Goal: Task Accomplishment & Management: Use online tool/utility

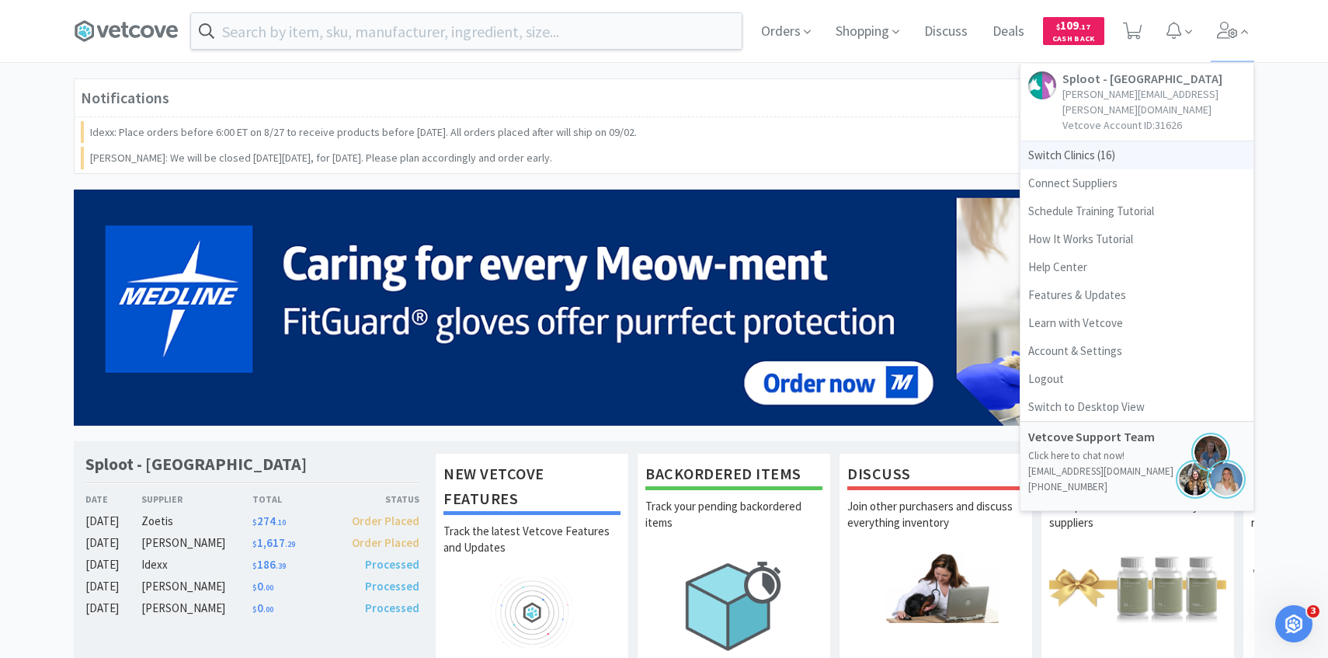
click at [1135, 141] on span "Switch Clinics ( 16 )" at bounding box center [1136, 155] width 233 height 28
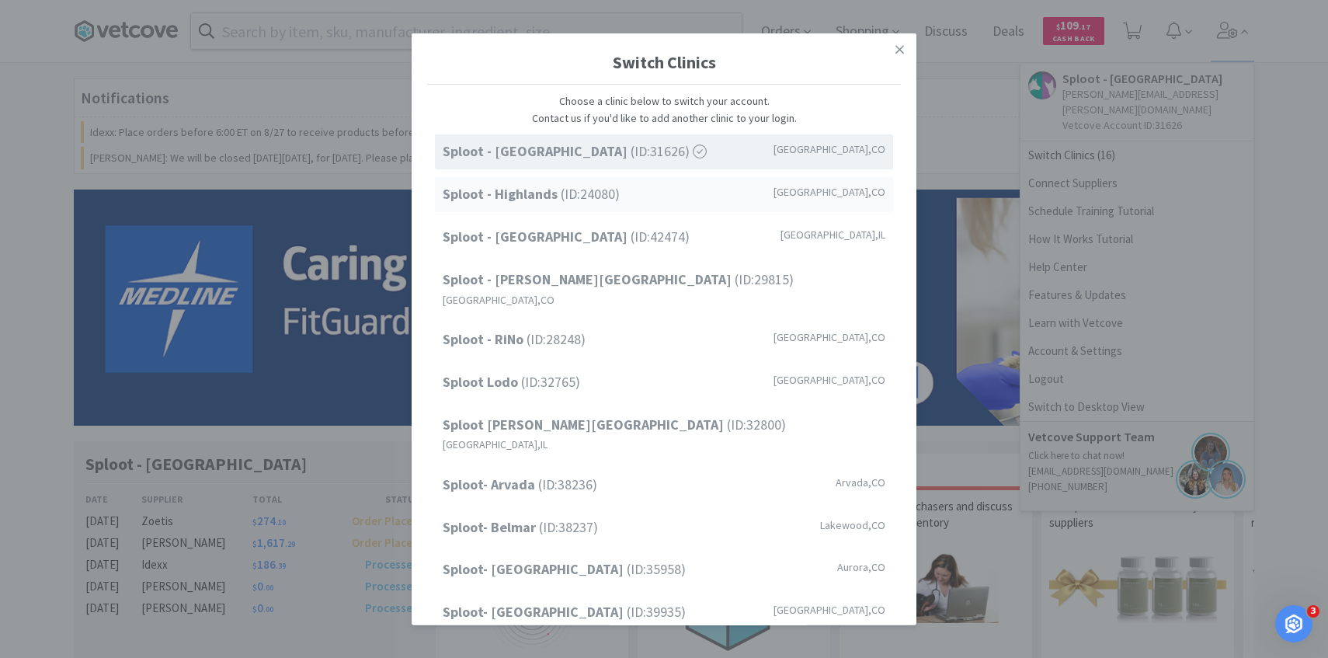
click at [656, 202] on div "Sploot - Highlands (ID: 24080 ) Denver , CO" at bounding box center [664, 194] width 458 height 35
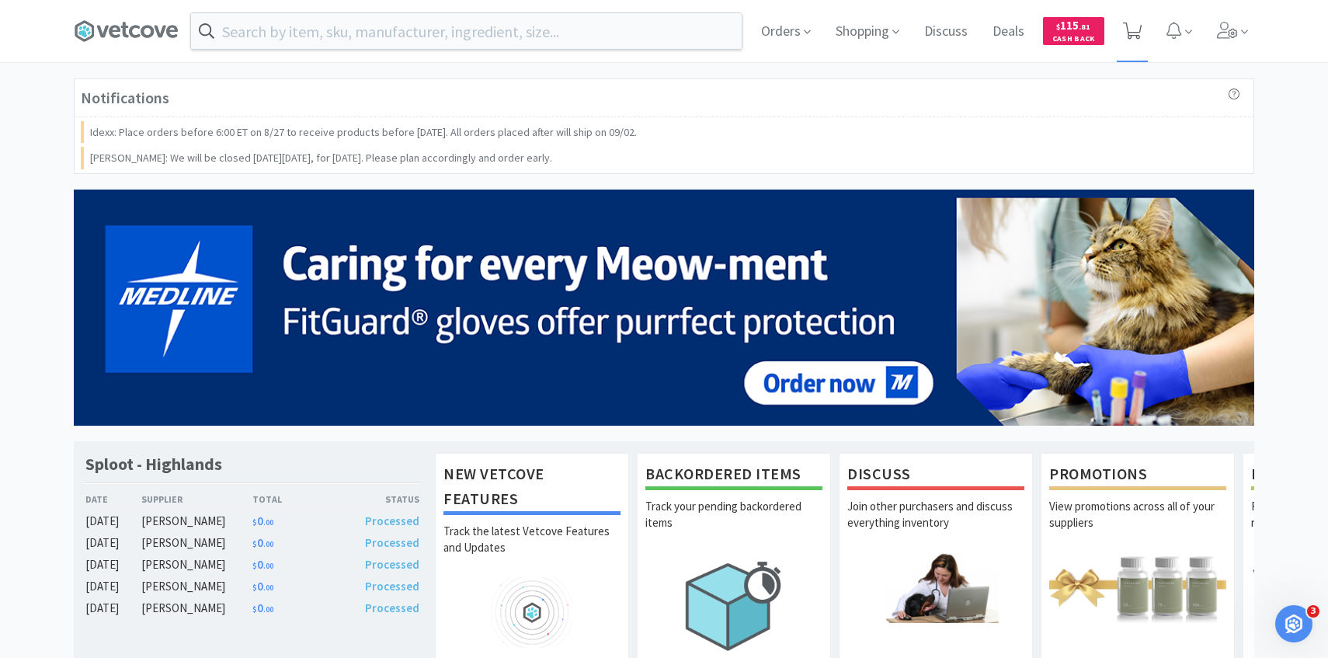
click at [1133, 40] on span at bounding box center [1132, 31] width 19 height 22
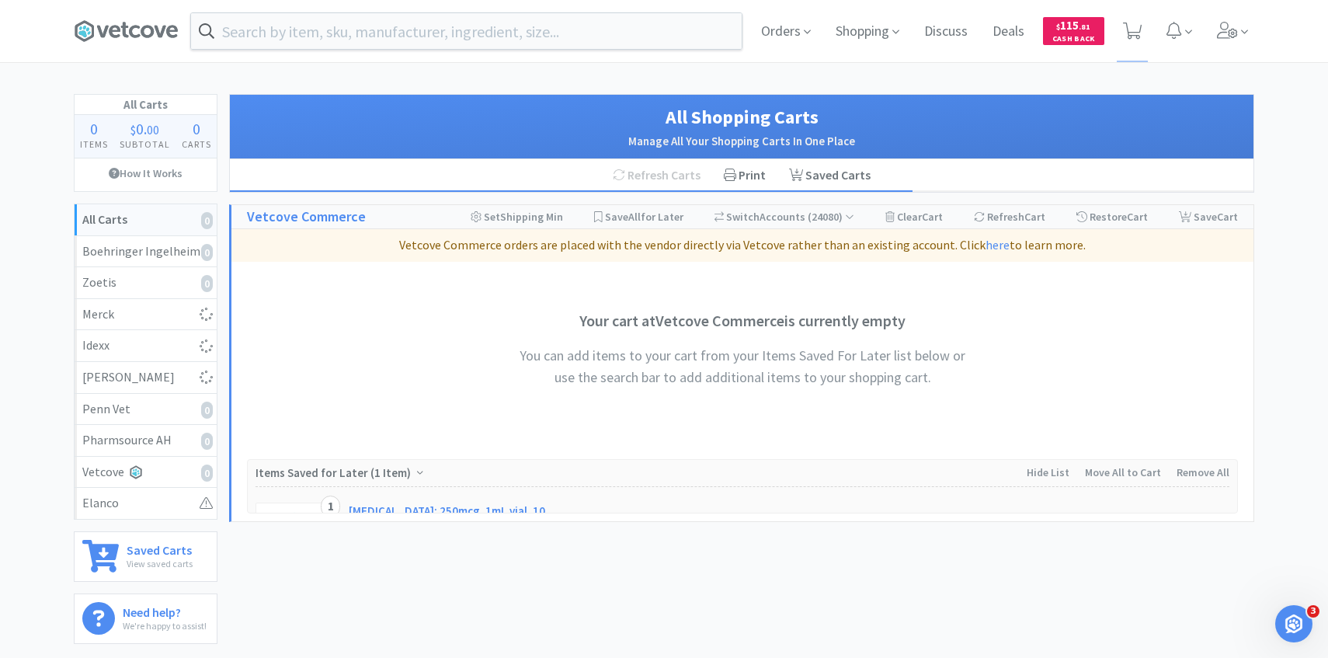
select select "3"
select select "1"
select select "2"
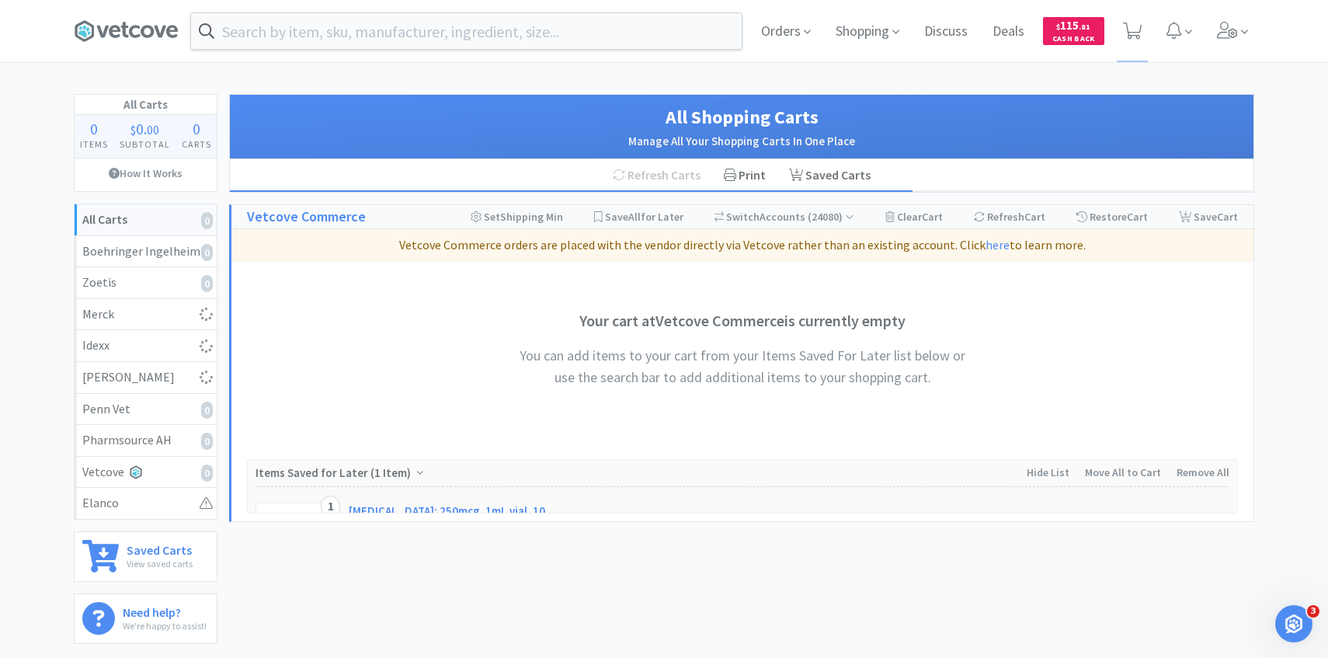
select select "1"
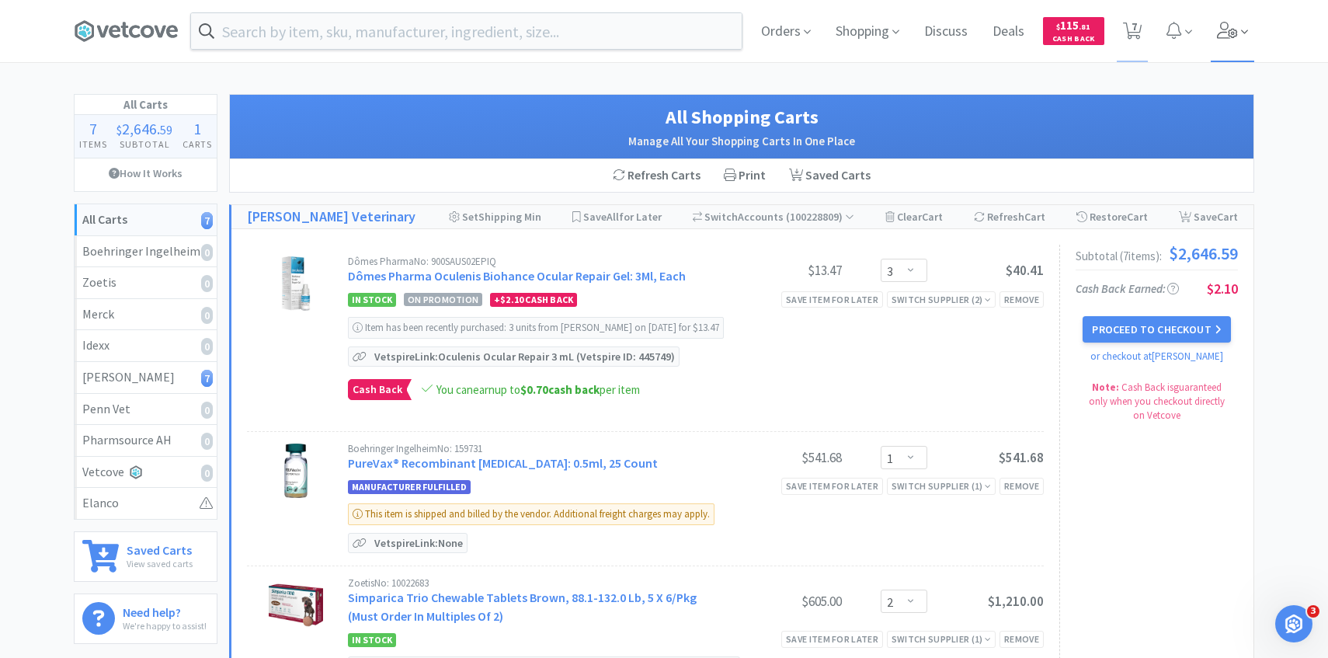
click at [1225, 24] on icon at bounding box center [1228, 30] width 22 height 17
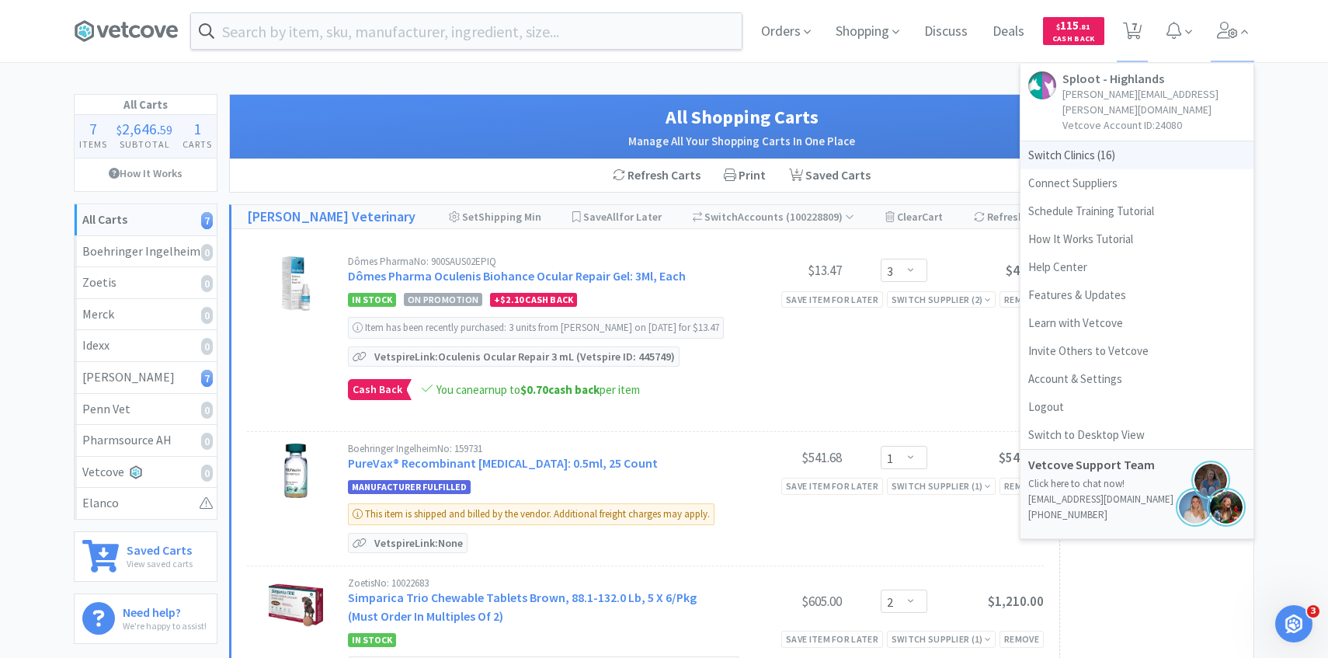
click at [1130, 141] on span "Switch Clinics ( 16 )" at bounding box center [1136, 155] width 233 height 28
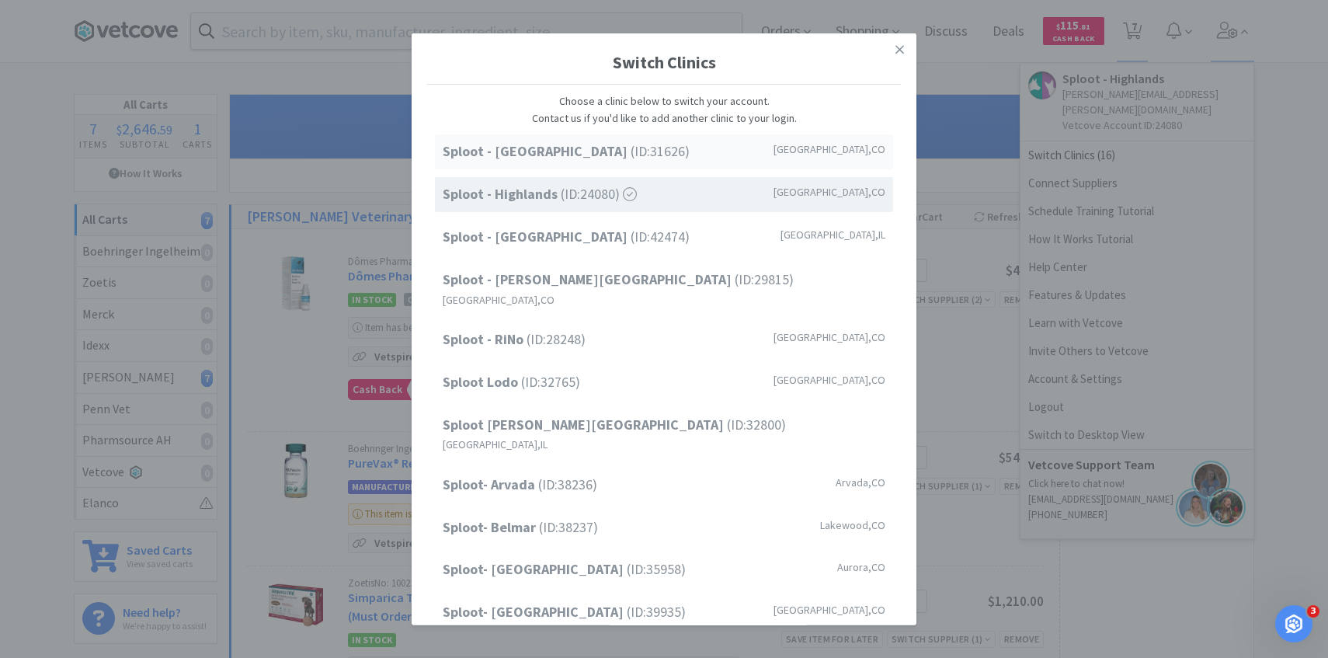
click at [646, 158] on div "Sploot - [GEOGRAPHIC_DATA] (ID: 31626 ) [GEOGRAPHIC_DATA] , [GEOGRAPHIC_DATA]" at bounding box center [664, 151] width 458 height 35
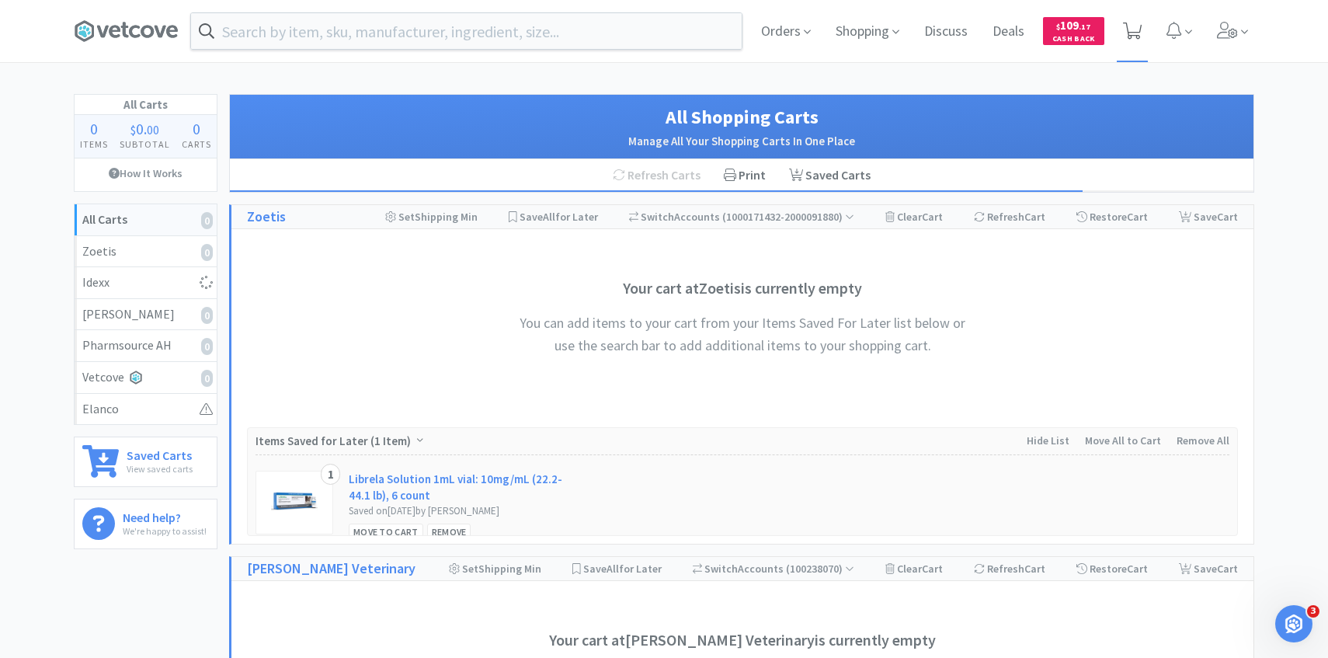
click at [1137, 44] on span at bounding box center [1133, 31] width 32 height 62
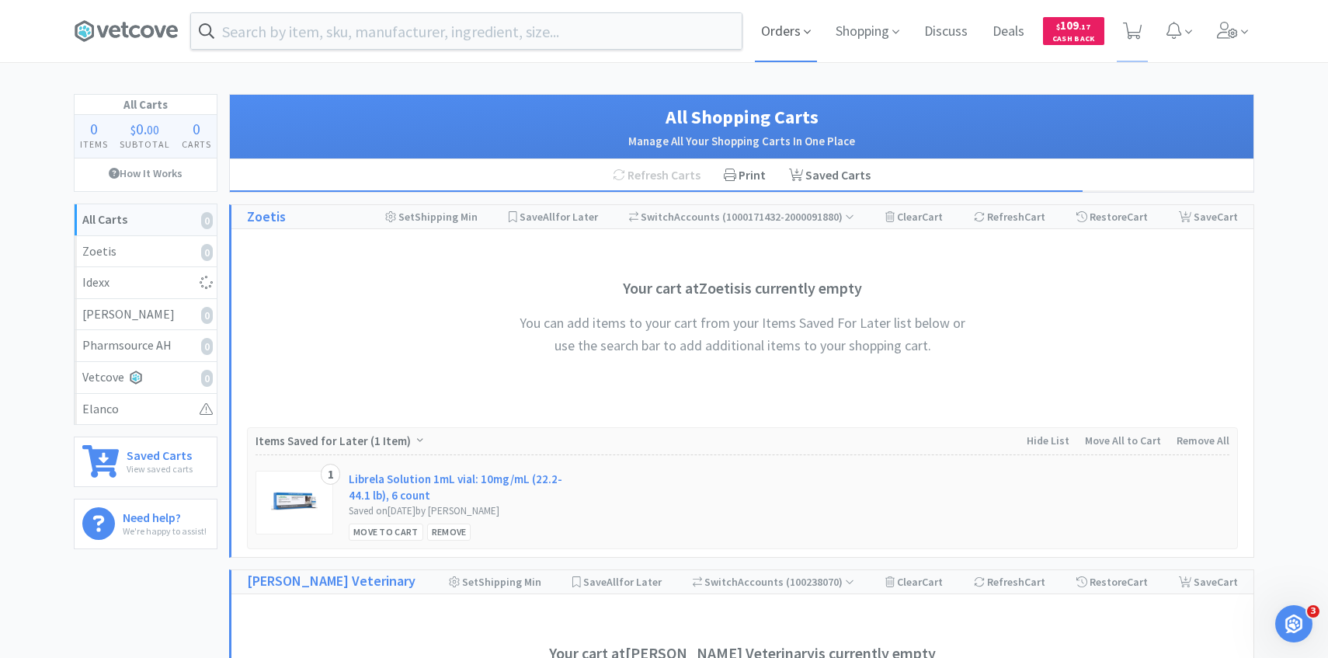
click at [780, 44] on span "Orders" at bounding box center [786, 31] width 62 height 62
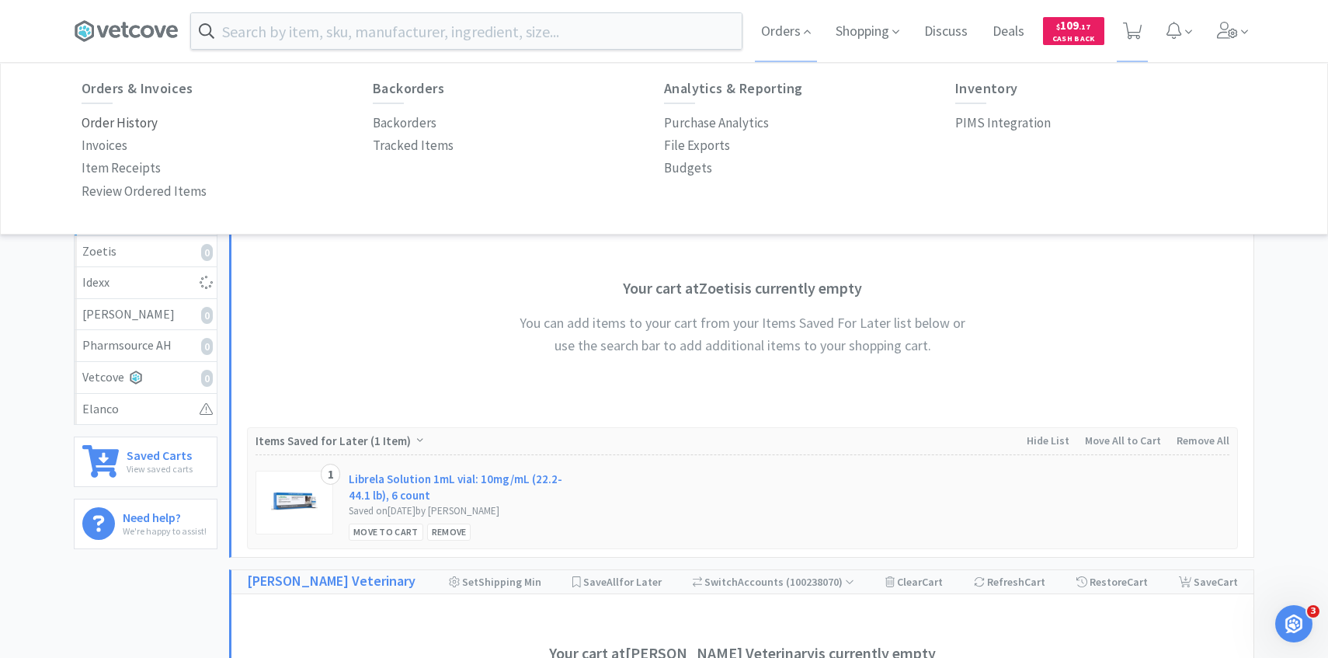
click at [134, 127] on p "Order History" at bounding box center [120, 123] width 76 height 21
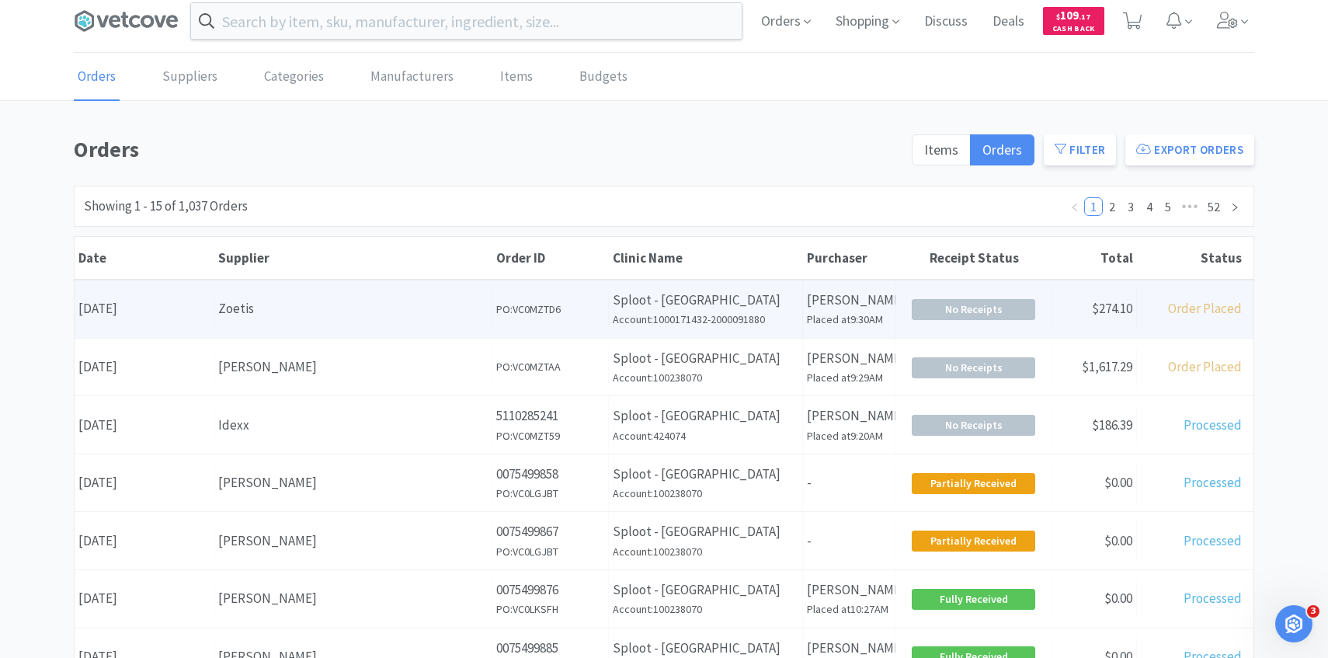
scroll to position [11, 0]
click at [443, 318] on div "Supplier Zoetis" at bounding box center [353, 308] width 278 height 40
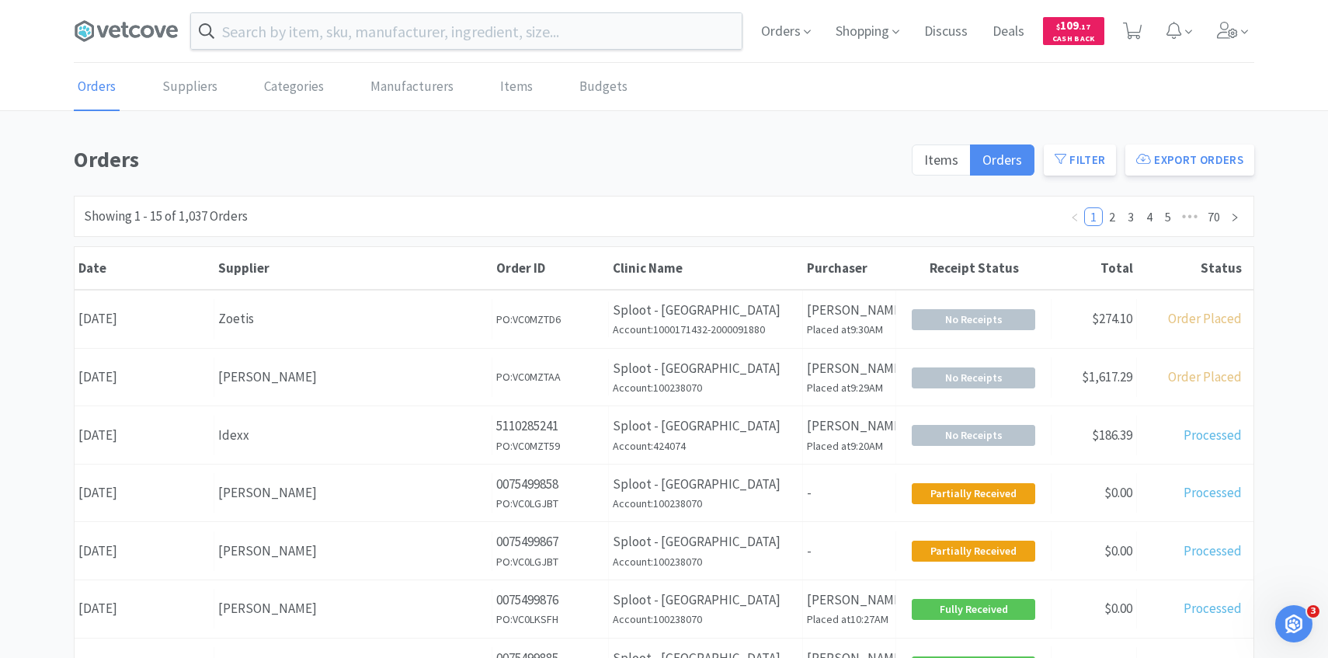
scroll to position [11, 0]
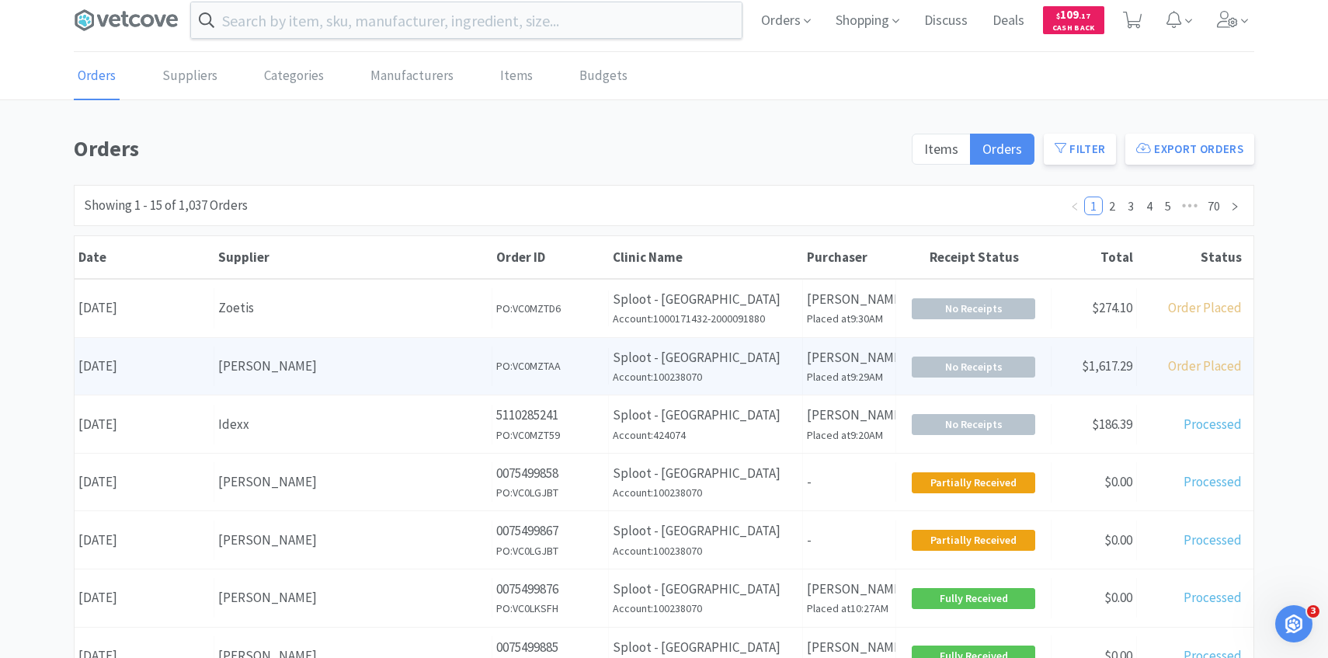
click at [342, 368] on div "[PERSON_NAME]" at bounding box center [352, 366] width 269 height 21
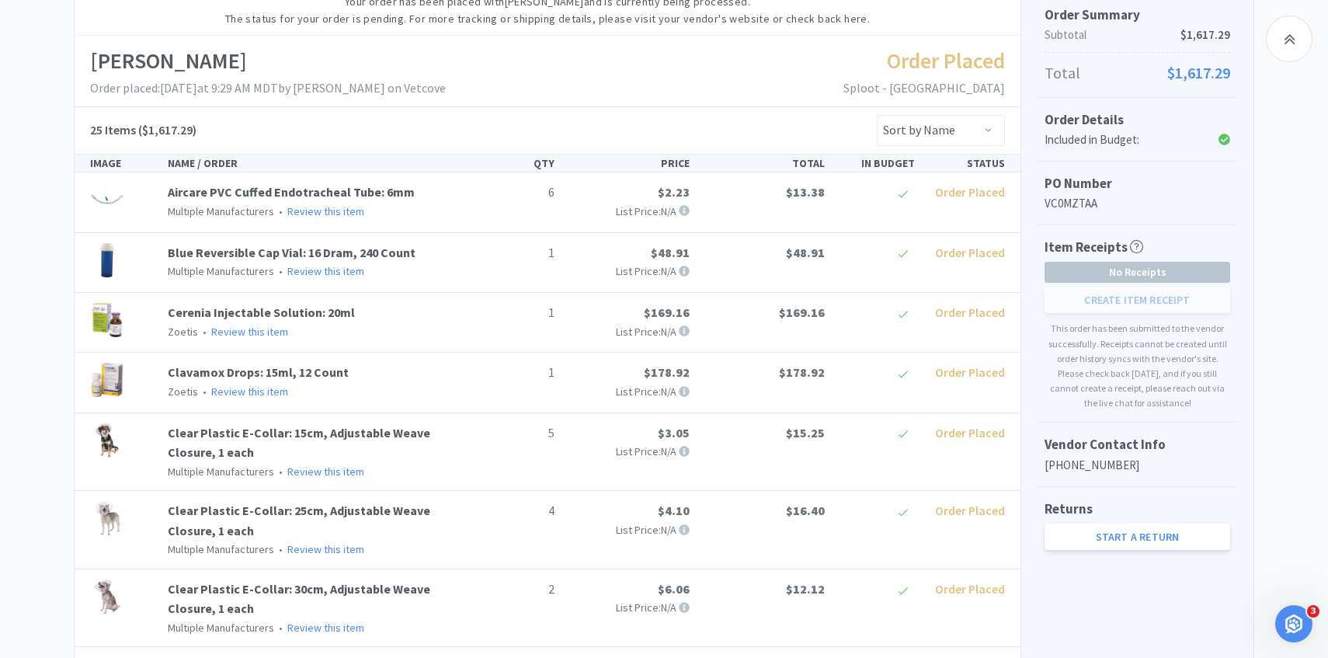
scroll to position [215, 0]
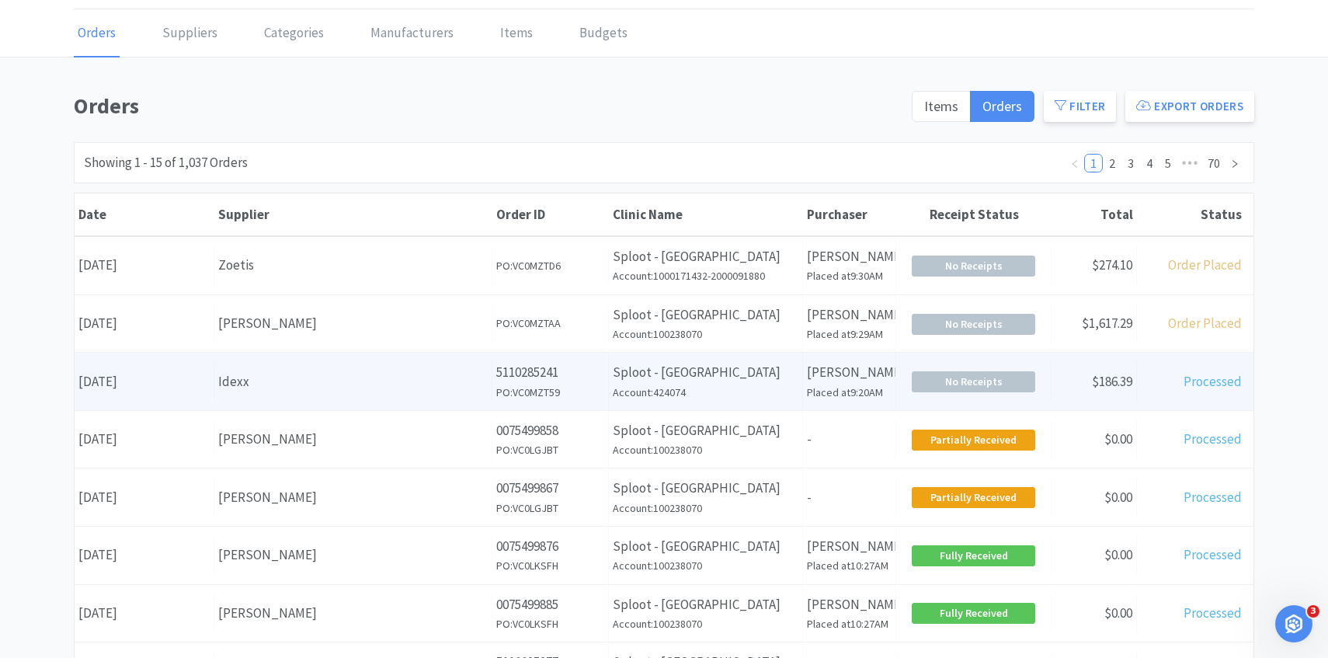
scroll to position [54, 0]
click at [350, 386] on div "Idexx" at bounding box center [352, 380] width 269 height 21
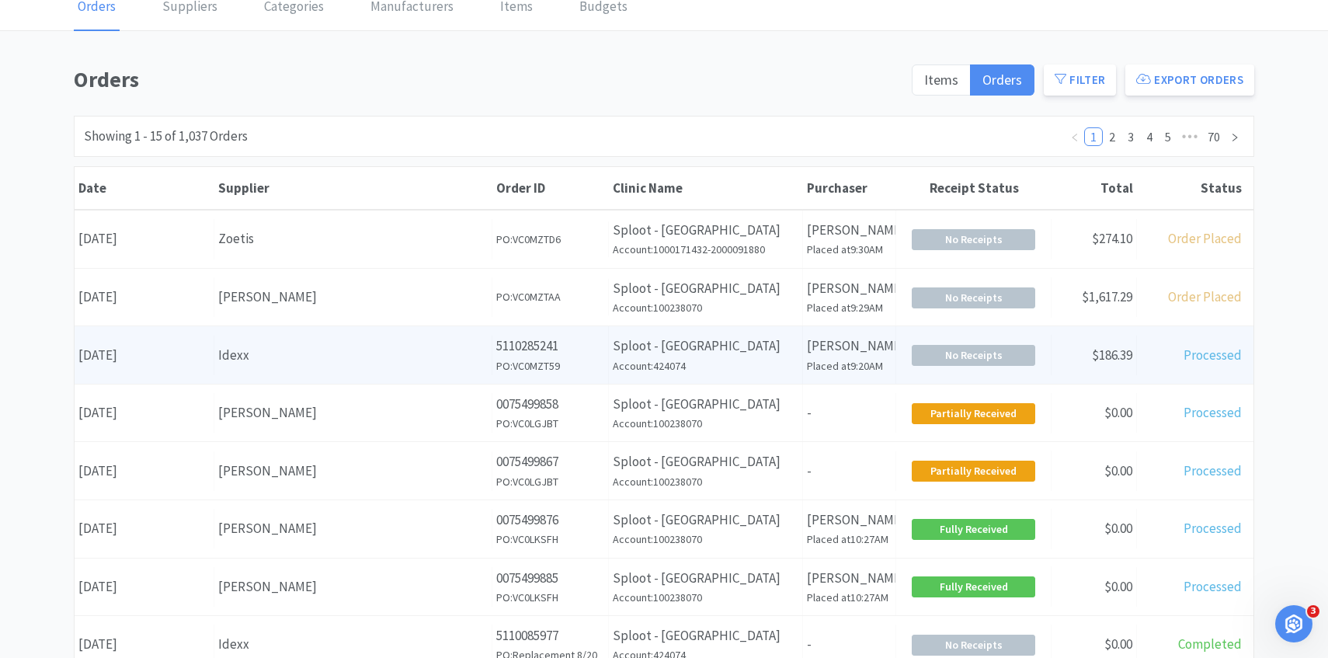
scroll to position [87, 0]
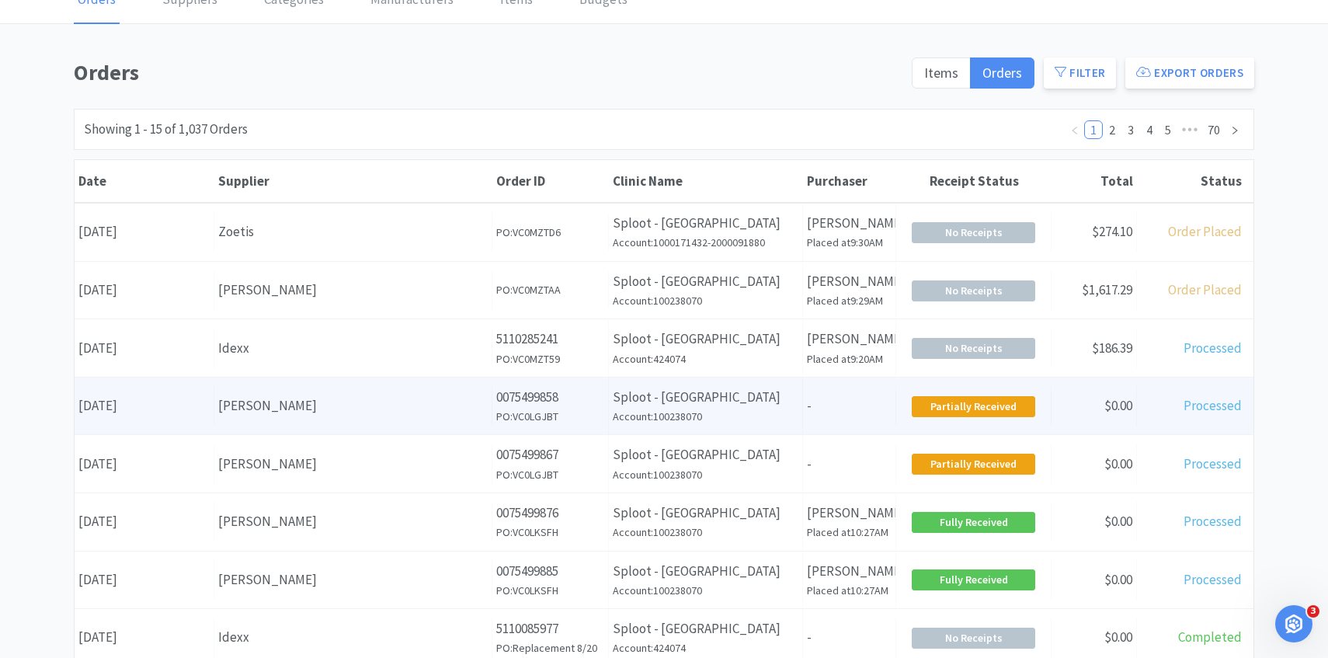
click at [372, 395] on div "[PERSON_NAME]" at bounding box center [352, 405] width 269 height 21
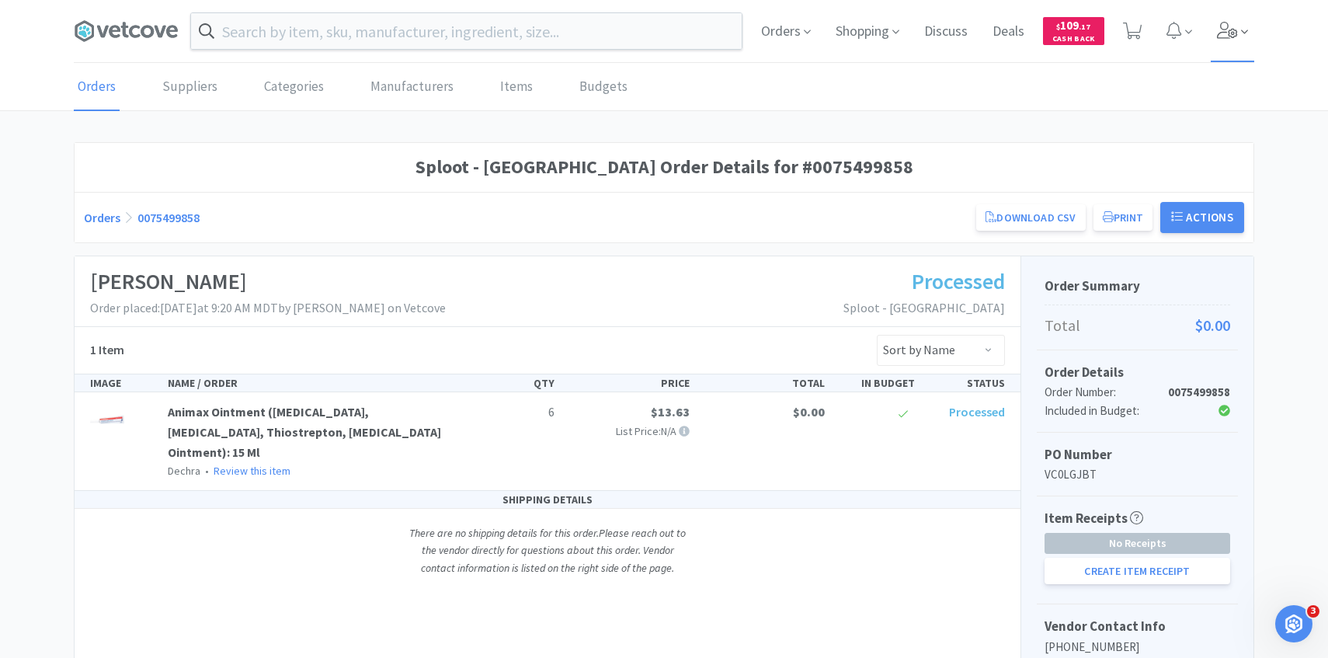
click at [1224, 36] on icon at bounding box center [1228, 30] width 22 height 17
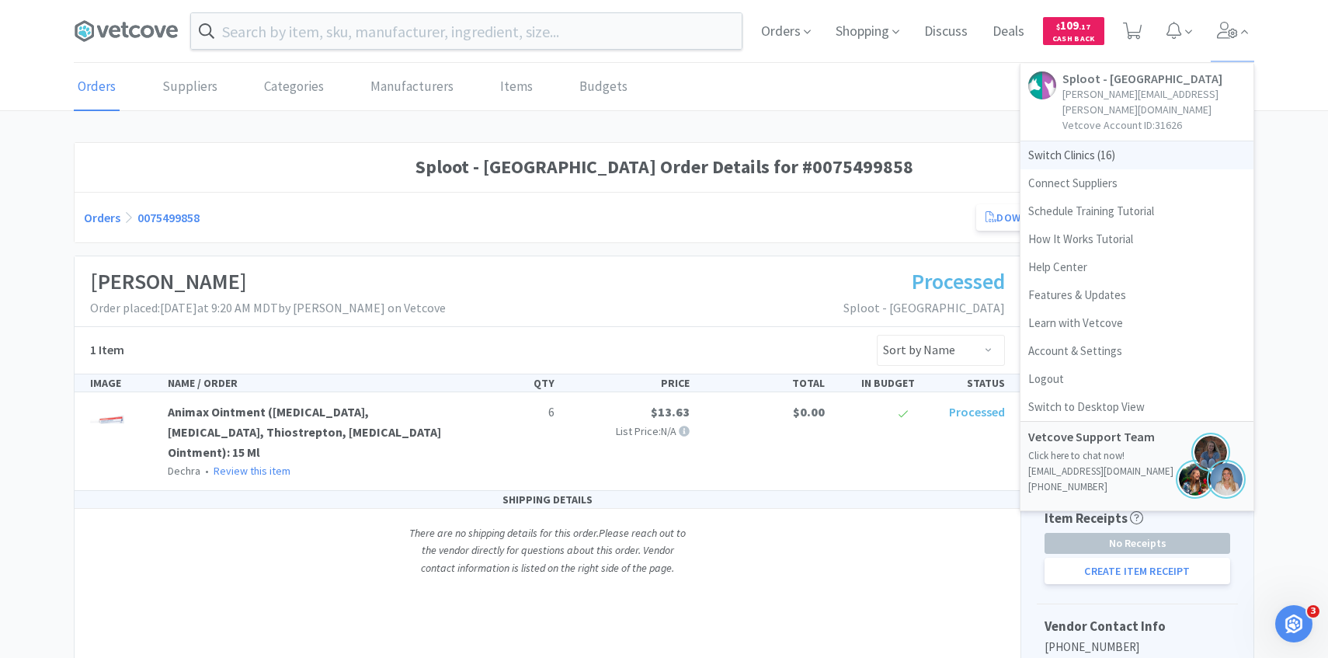
click at [1131, 141] on span "Switch Clinics ( 16 )" at bounding box center [1136, 155] width 233 height 28
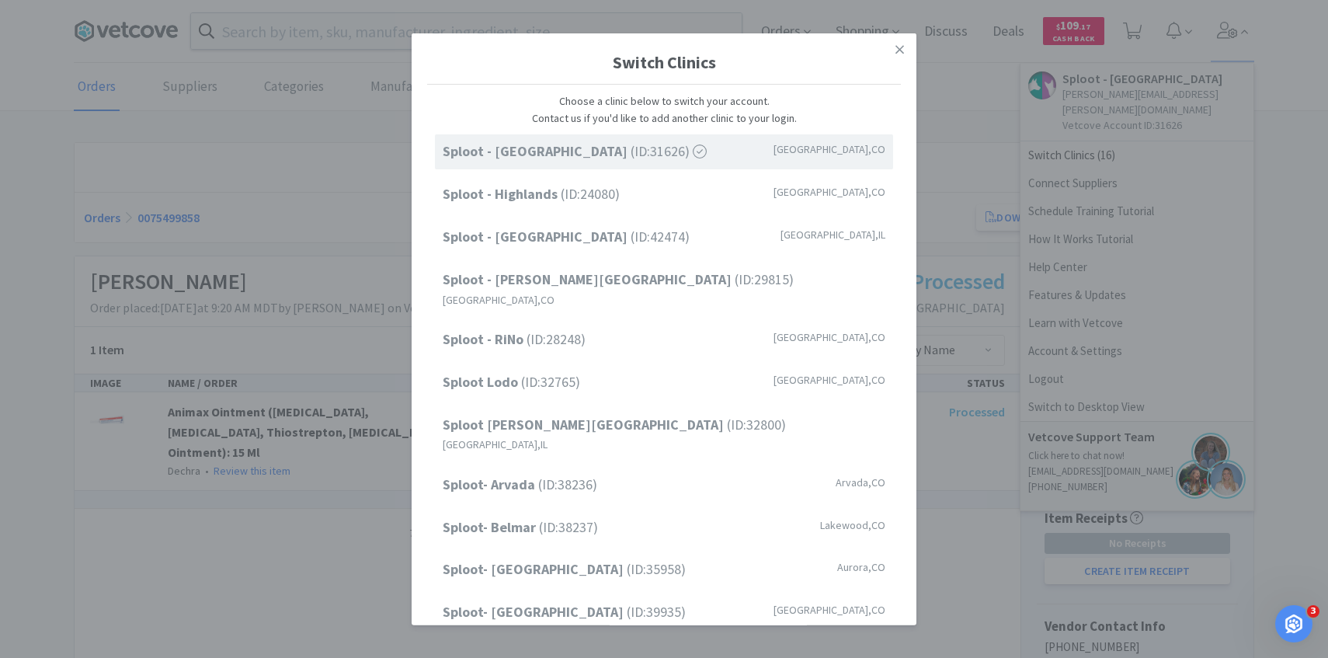
click at [986, 201] on div "Switch Clinics Choose a clinic below to switch your account. Contact us if you'…" at bounding box center [664, 329] width 1328 height 658
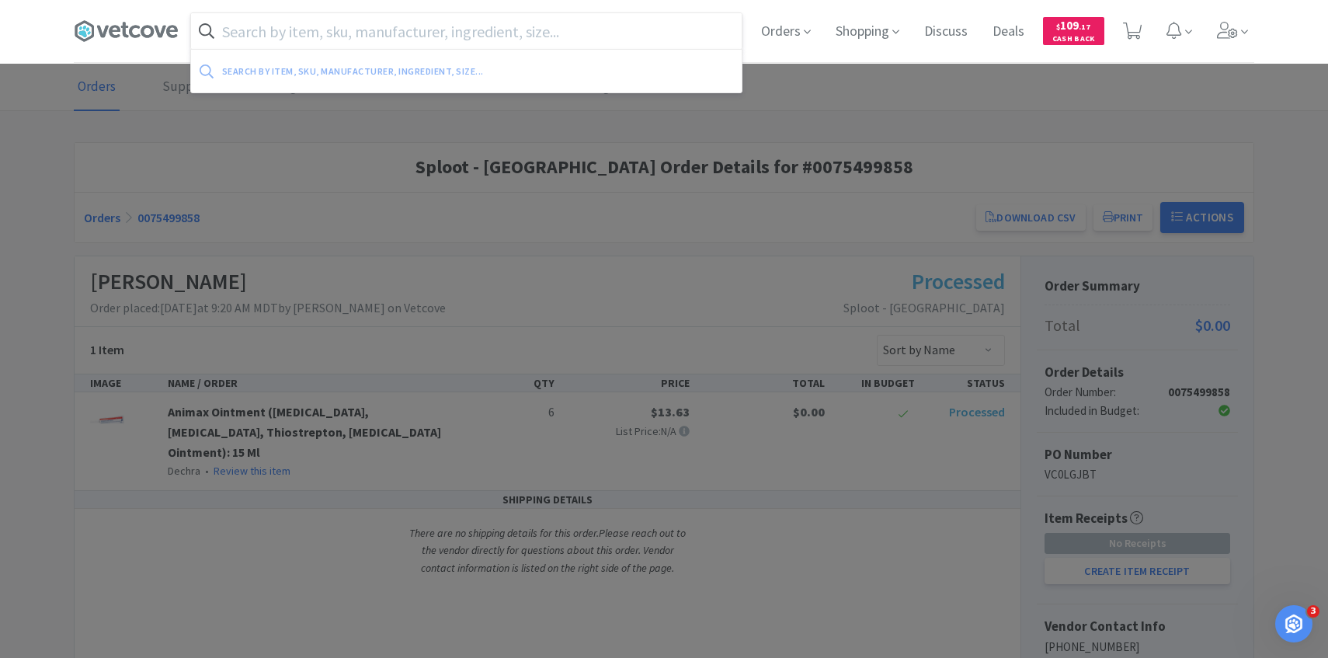
click at [388, 40] on input "text" at bounding box center [466, 31] width 551 height 36
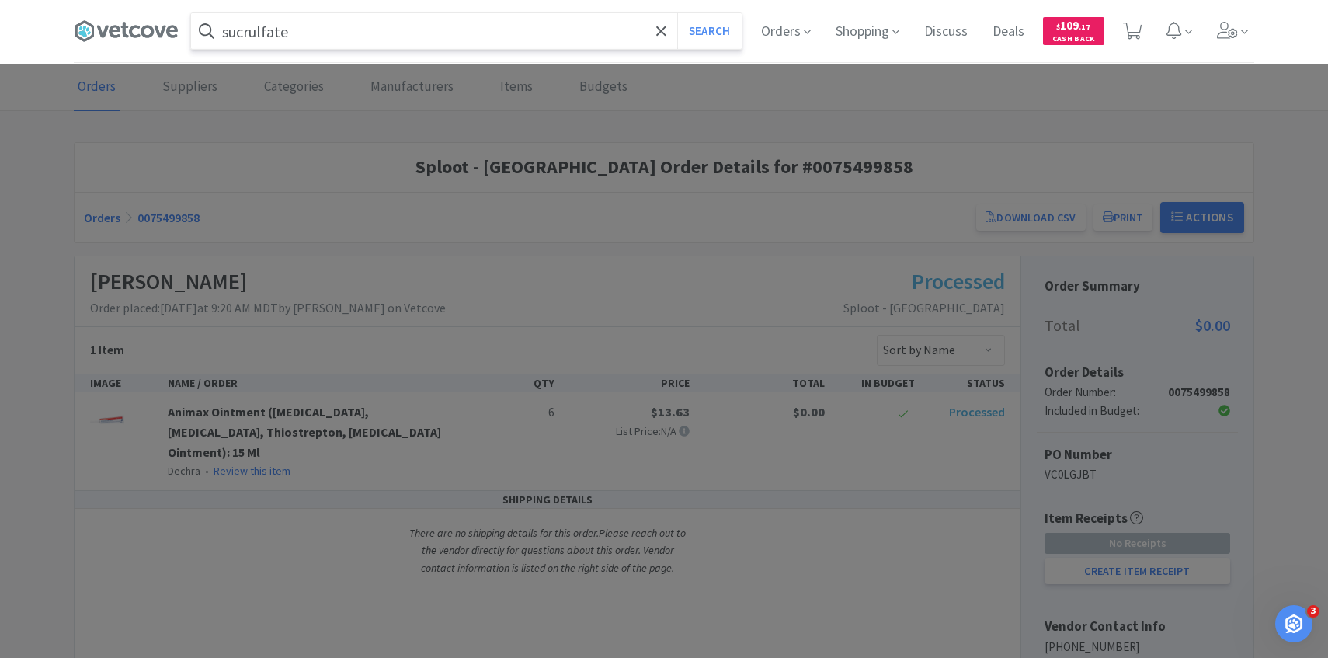
type input "sucrulfate"
click at [677, 13] on button "Search" at bounding box center [709, 31] width 64 height 36
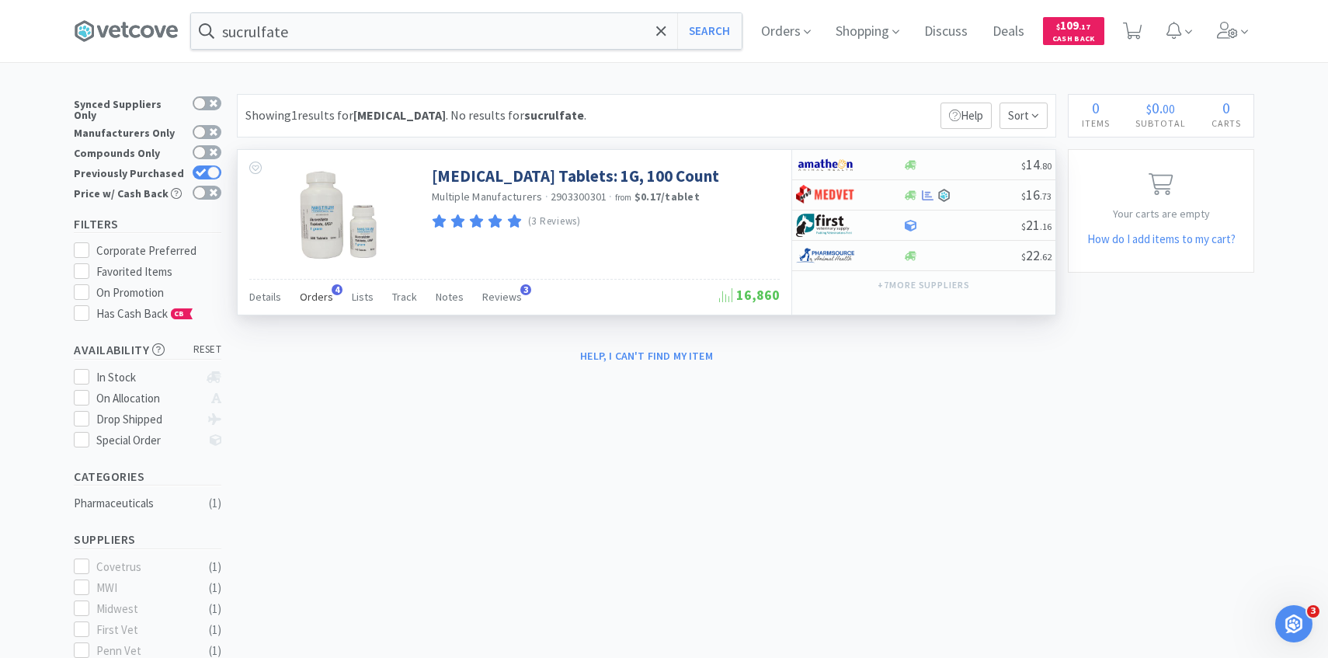
click at [322, 291] on span "Orders" at bounding box center [316, 297] width 33 height 14
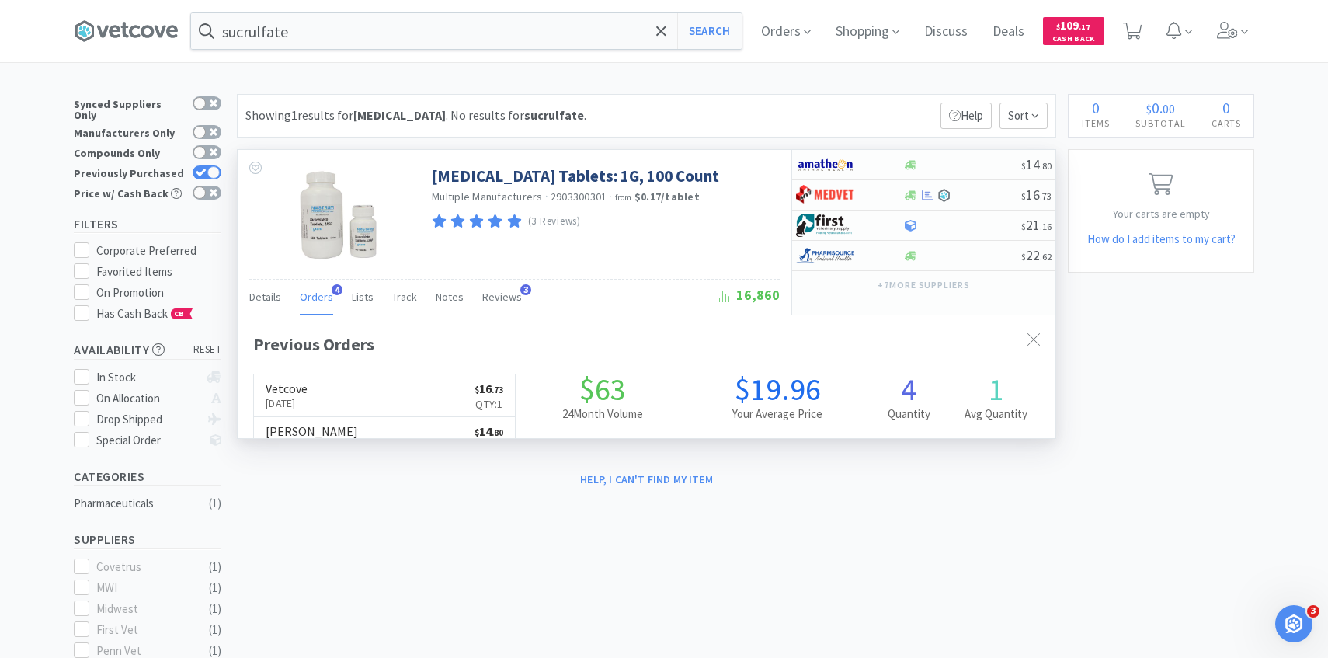
scroll to position [402, 818]
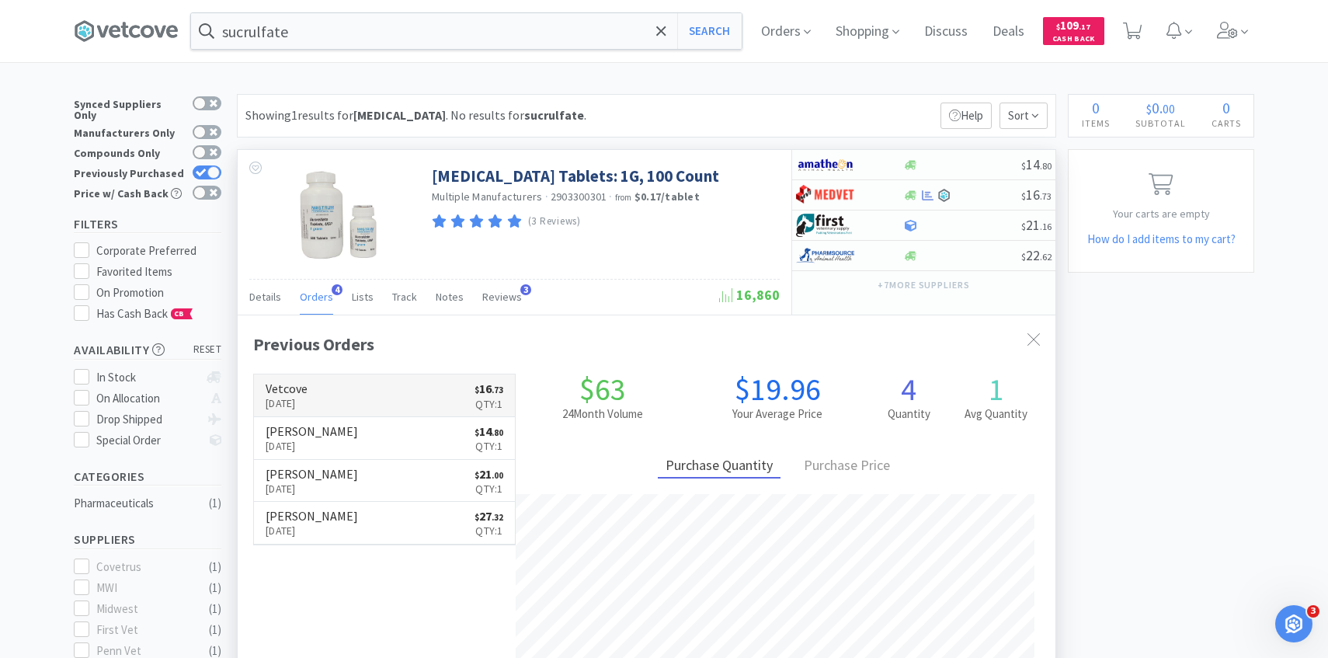
click at [389, 392] on link "Vetcove Aug 20th, 2025 $ 16 . 73 Qty: 1" at bounding box center [384, 395] width 261 height 43
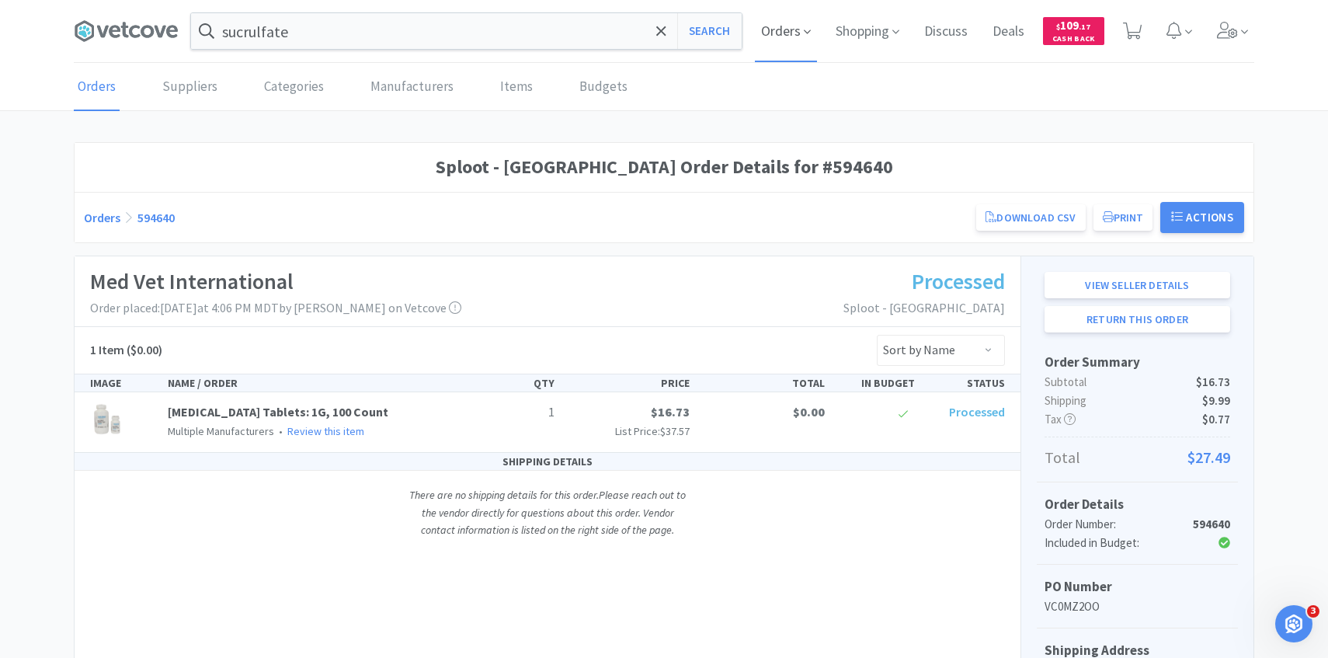
click at [790, 33] on span "Orders" at bounding box center [786, 31] width 62 height 62
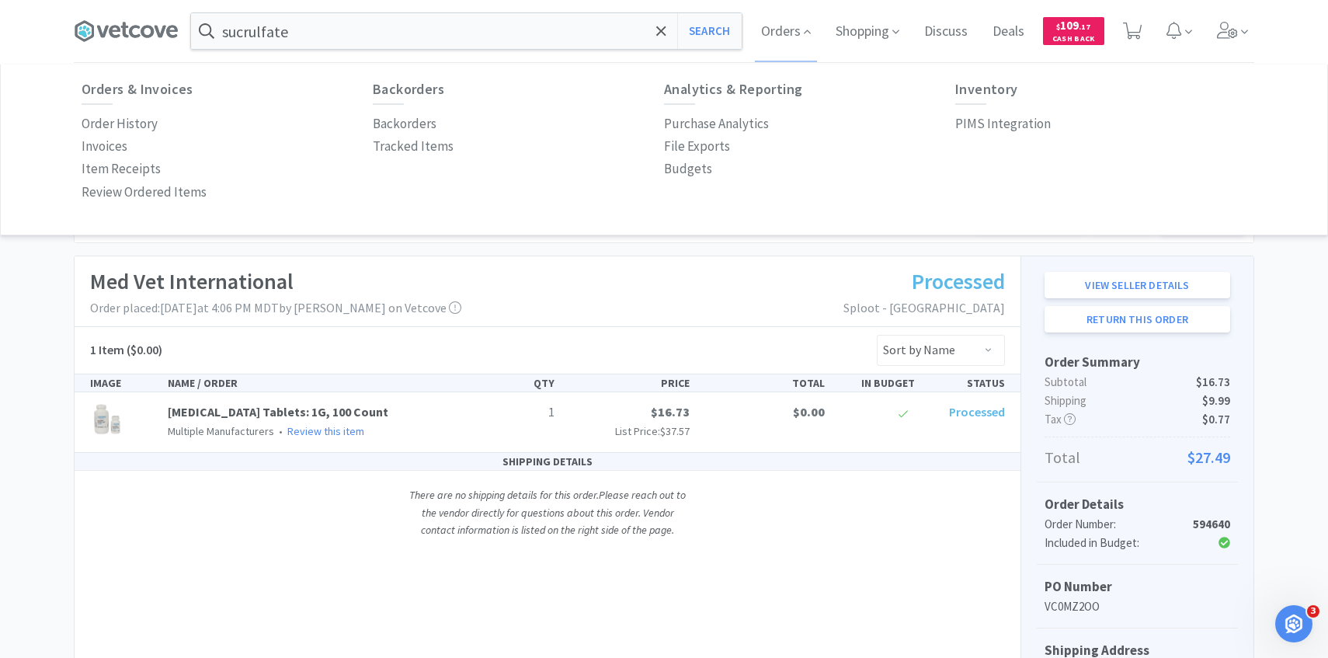
click at [1017, 137] on div "Orders & Invoices Order History Invoices Item Receipts Review Ordered Items Bac…" at bounding box center [664, 143] width 1165 height 122
click at [1013, 127] on p "PIMS Integration" at bounding box center [1003, 123] width 96 height 21
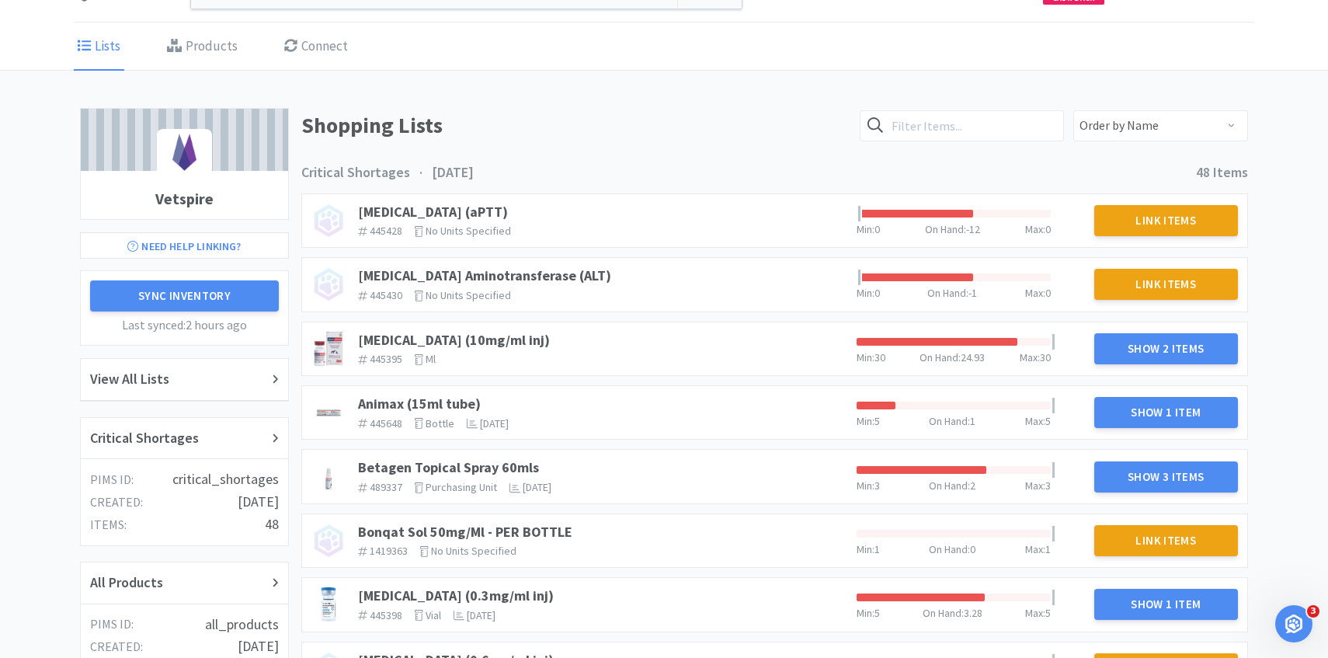
scroll to position [47, 0]
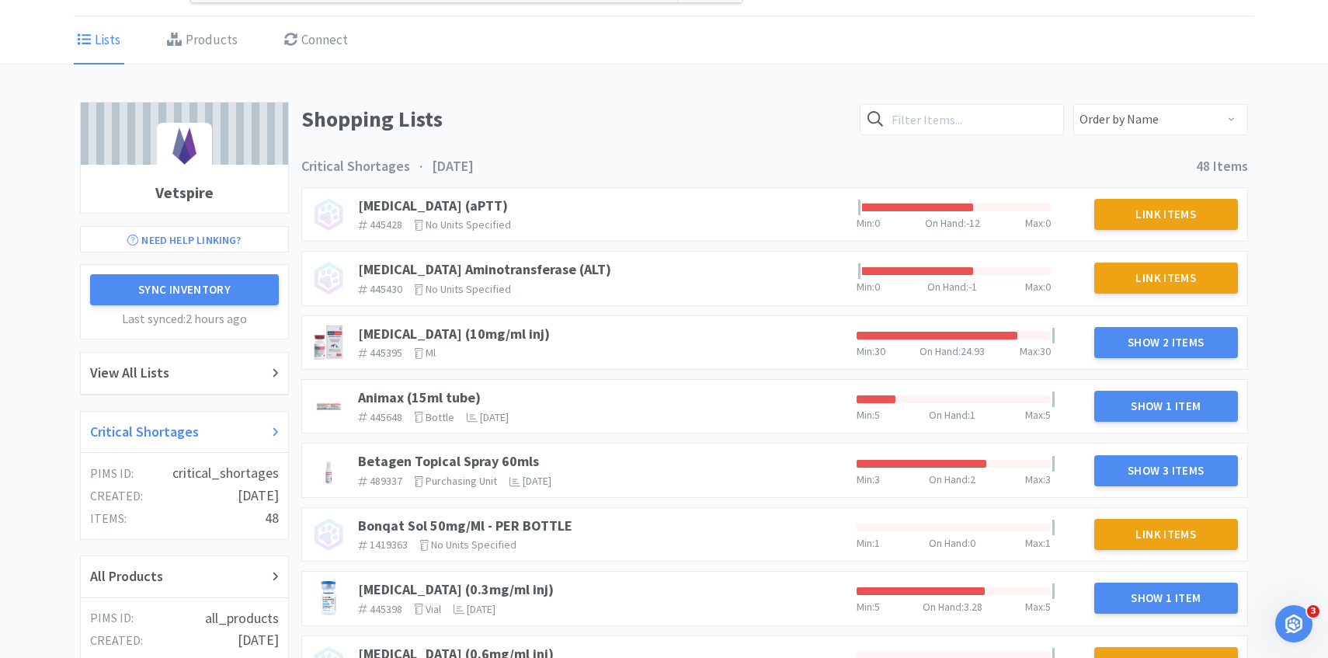
click at [201, 419] on div "Critical Shortages" at bounding box center [184, 433] width 207 height 42
